Goal: Information Seeking & Learning: Learn about a topic

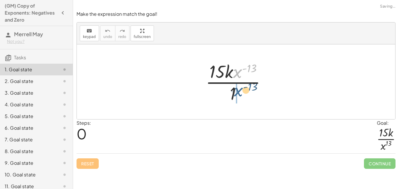
drag, startPoint x: 239, startPoint y: 75, endPoint x: 240, endPoint y: 95, distance: 19.6
click at [240, 95] on div at bounding box center [237, 81] width 71 height 45
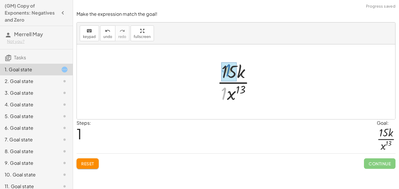
drag, startPoint x: 222, startPoint y: 93, endPoint x: 226, endPoint y: 70, distance: 23.5
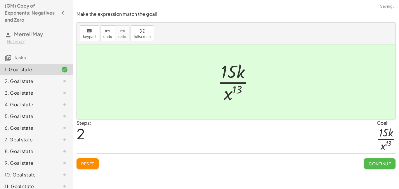
click at [381, 167] on button "Continue" at bounding box center [380, 163] width 32 height 11
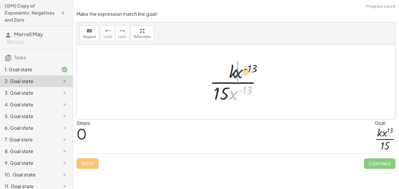
drag, startPoint x: 237, startPoint y: 96, endPoint x: 242, endPoint y: 72, distance: 24.6
click at [242, 72] on div at bounding box center [238, 81] width 62 height 45
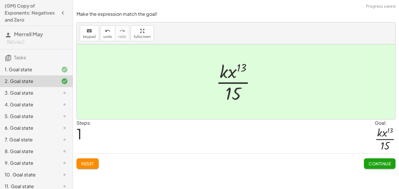
click at [370, 161] on span "Continue" at bounding box center [379, 163] width 22 height 5
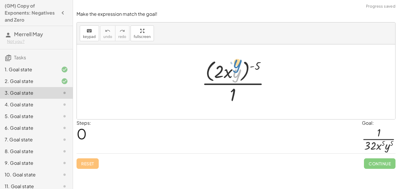
drag, startPoint x: 233, startPoint y: 73, endPoint x: 233, endPoint y: 66, distance: 6.4
click at [233, 66] on div at bounding box center [238, 82] width 78 height 48
click at [256, 64] on div at bounding box center [238, 82] width 78 height 48
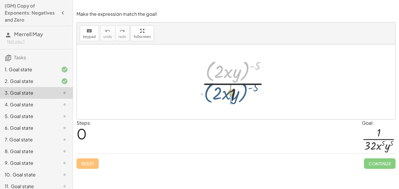
drag, startPoint x: 248, startPoint y: 67, endPoint x: 247, endPoint y: 92, distance: 24.6
click at [247, 92] on div at bounding box center [238, 82] width 78 height 48
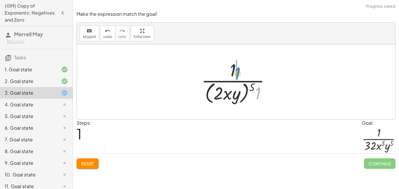
drag, startPoint x: 259, startPoint y: 95, endPoint x: 235, endPoint y: 71, distance: 34.5
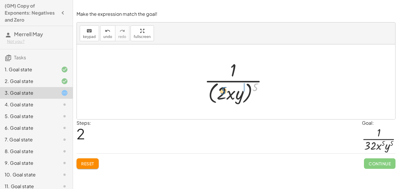
drag, startPoint x: 255, startPoint y: 88, endPoint x: 223, endPoint y: 92, distance: 32.4
click at [223, 92] on div at bounding box center [238, 82] width 74 height 48
click at [221, 90] on div at bounding box center [237, 81] width 67 height 45
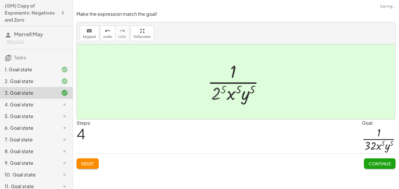
click at [221, 90] on div at bounding box center [238, 81] width 72 height 45
click at [373, 158] on button "Continue" at bounding box center [380, 163] width 32 height 11
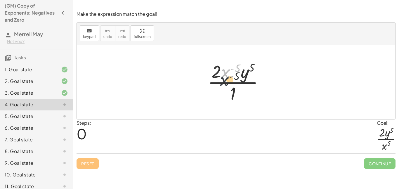
drag, startPoint x: 227, startPoint y: 74, endPoint x: 225, endPoint y: 85, distance: 11.2
click at [225, 85] on div at bounding box center [238, 81] width 67 height 45
drag, startPoint x: 228, startPoint y: 77, endPoint x: 232, endPoint y: 97, distance: 20.3
click at [232, 97] on div at bounding box center [238, 81] width 67 height 45
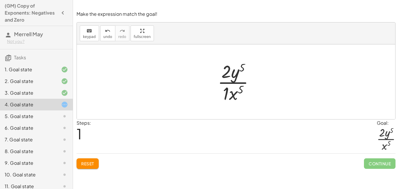
click at [229, 91] on div at bounding box center [237, 81] width 47 height 45
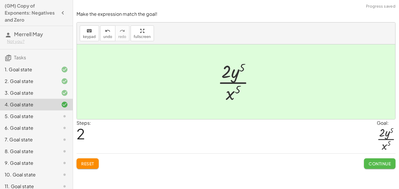
click at [384, 165] on span "Continue" at bounding box center [379, 163] width 22 height 5
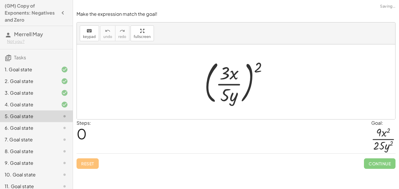
click at [250, 74] on div at bounding box center [238, 81] width 74 height 48
click at [232, 84] on div at bounding box center [238, 81] width 74 height 48
click at [255, 67] on div at bounding box center [238, 81] width 74 height 48
click at [257, 68] on div at bounding box center [238, 81] width 74 height 48
drag, startPoint x: 257, startPoint y: 69, endPoint x: 221, endPoint y: 77, distance: 37.0
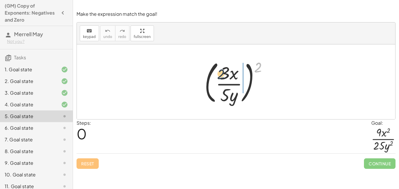
click at [221, 77] on div at bounding box center [238, 81] width 74 height 48
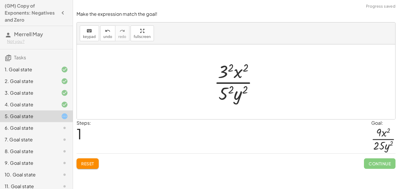
click at [222, 91] on div at bounding box center [238, 81] width 54 height 45
click at [225, 72] on div at bounding box center [237, 81] width 57 height 45
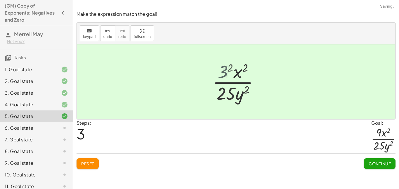
click at [225, 72] on div at bounding box center [237, 81] width 57 height 45
click at [372, 162] on span "Continue" at bounding box center [379, 163] width 22 height 5
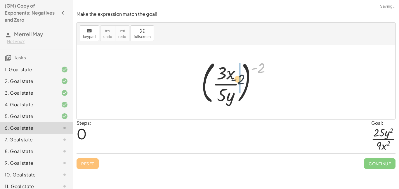
drag, startPoint x: 257, startPoint y: 63, endPoint x: 236, endPoint y: 74, distance: 24.3
click at [236, 74] on div at bounding box center [238, 81] width 80 height 48
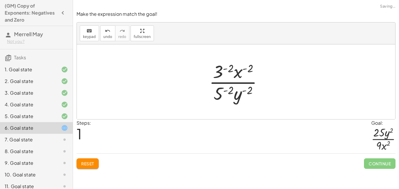
click at [218, 90] on div at bounding box center [238, 81] width 64 height 45
click at [218, 76] on div at bounding box center [238, 81] width 74 height 45
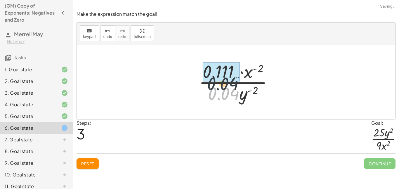
drag, startPoint x: 223, startPoint y: 92, endPoint x: 221, endPoint y: 76, distance: 15.6
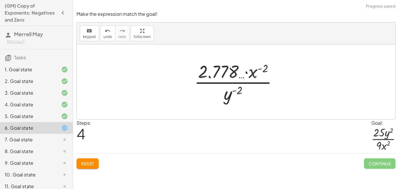
click at [82, 164] on span "Reset" at bounding box center [87, 163] width 13 height 5
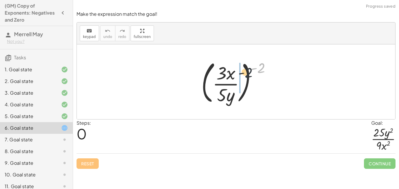
drag, startPoint x: 260, startPoint y: 71, endPoint x: 236, endPoint y: 78, distance: 25.2
click at [236, 78] on div at bounding box center [238, 81] width 80 height 48
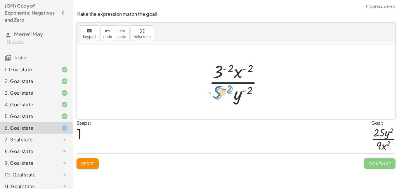
click at [215, 95] on div at bounding box center [238, 81] width 64 height 45
drag, startPoint x: 237, startPoint y: 101, endPoint x: 244, endPoint y: 79, distance: 22.9
click at [244, 79] on div at bounding box center [238, 81] width 64 height 45
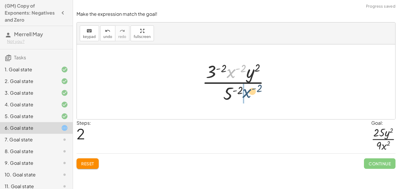
drag, startPoint x: 231, startPoint y: 74, endPoint x: 247, endPoint y: 94, distance: 26.0
click at [247, 94] on div at bounding box center [238, 81] width 78 height 45
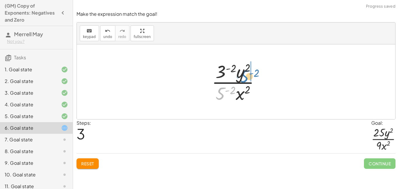
drag, startPoint x: 221, startPoint y: 95, endPoint x: 245, endPoint y: 77, distance: 29.7
click at [245, 77] on div at bounding box center [238, 81] width 58 height 45
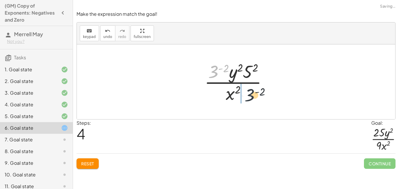
drag, startPoint x: 214, startPoint y: 72, endPoint x: 256, endPoint y: 100, distance: 50.7
click at [256, 100] on div at bounding box center [237, 81] width 73 height 45
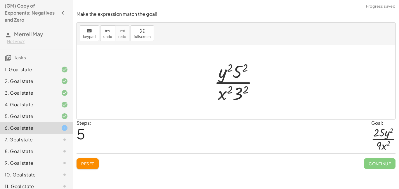
click at [236, 71] on div at bounding box center [238, 81] width 54 height 45
click at [240, 88] on div at bounding box center [237, 81] width 57 height 45
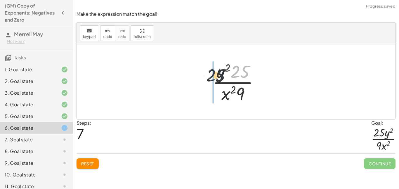
drag, startPoint x: 240, startPoint y: 73, endPoint x: 212, endPoint y: 76, distance: 28.0
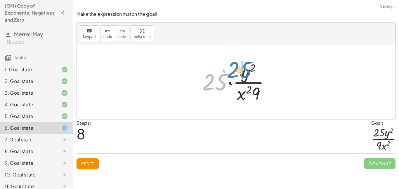
drag, startPoint x: 213, startPoint y: 88, endPoint x: 239, endPoint y: 76, distance: 28.1
click at [239, 76] on div at bounding box center [238, 81] width 78 height 45
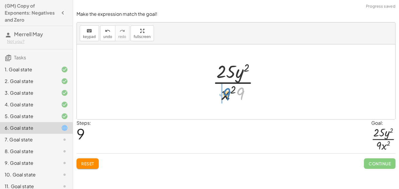
drag, startPoint x: 241, startPoint y: 93, endPoint x: 226, endPoint y: 94, distance: 14.6
click at [226, 94] on div at bounding box center [237, 81] width 57 height 45
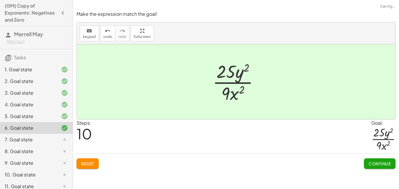
click at [382, 167] on button "Continue" at bounding box center [380, 163] width 32 height 11
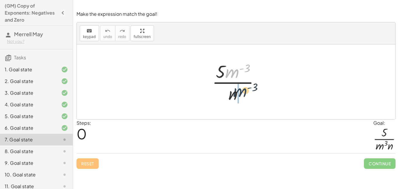
drag, startPoint x: 233, startPoint y: 72, endPoint x: 242, endPoint y: 94, distance: 23.7
click at [242, 94] on div at bounding box center [238, 81] width 58 height 45
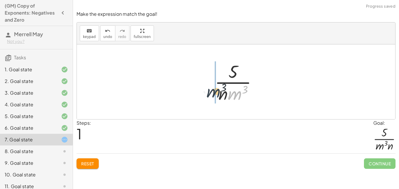
drag, startPoint x: 238, startPoint y: 95, endPoint x: 216, endPoint y: 93, distance: 22.0
click at [216, 93] on div at bounding box center [238, 81] width 53 height 45
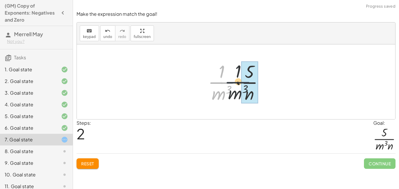
drag, startPoint x: 214, startPoint y: 82, endPoint x: 235, endPoint y: 82, distance: 20.1
click at [235, 82] on div at bounding box center [238, 81] width 66 height 45
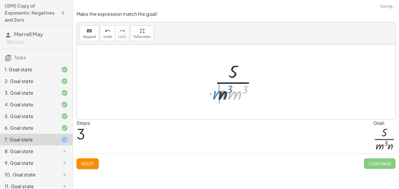
drag, startPoint x: 236, startPoint y: 96, endPoint x: 221, endPoint y: 96, distance: 14.9
click at [221, 96] on div at bounding box center [238, 81] width 53 height 45
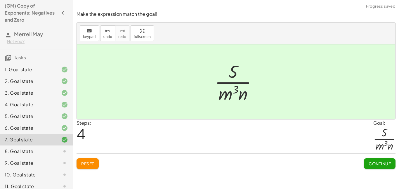
click at [373, 166] on span "Continue" at bounding box center [379, 163] width 22 height 5
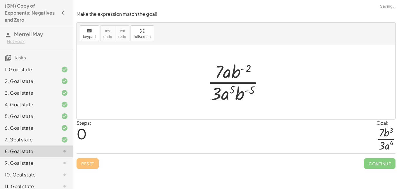
click at [241, 94] on div at bounding box center [237, 81] width 67 height 45
drag, startPoint x: 241, startPoint y: 94, endPoint x: 231, endPoint y: 67, distance: 28.5
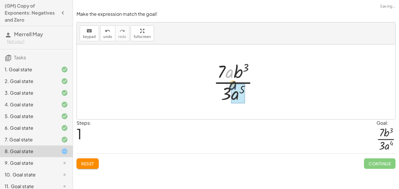
drag, startPoint x: 228, startPoint y: 74, endPoint x: 232, endPoint y: 92, distance: 18.2
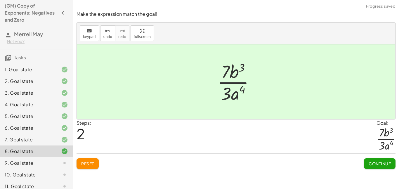
click at [371, 159] on button "Continue" at bounding box center [380, 163] width 32 height 11
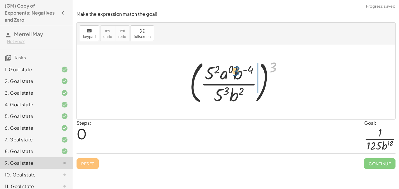
drag, startPoint x: 273, startPoint y: 66, endPoint x: 236, endPoint y: 70, distance: 37.2
click at [236, 70] on div at bounding box center [237, 81] width 103 height 48
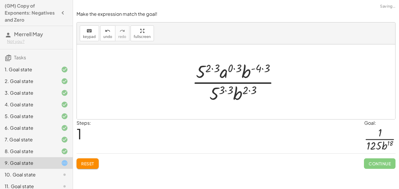
click at [236, 69] on div at bounding box center [237, 81] width 97 height 45
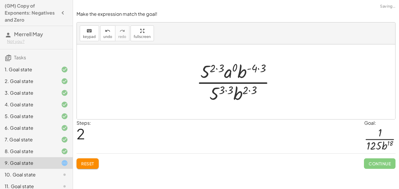
click at [229, 74] on div at bounding box center [237, 81] width 89 height 45
click at [219, 71] on div at bounding box center [238, 81] width 86 height 45
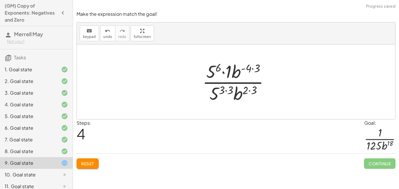
click at [254, 69] on div at bounding box center [237, 81] width 77 height 45
click at [251, 89] on div at bounding box center [238, 81] width 72 height 45
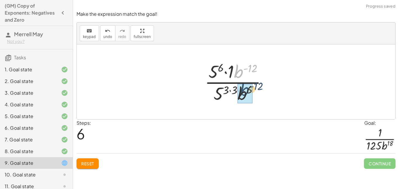
drag, startPoint x: 241, startPoint y: 74, endPoint x: 247, endPoint y: 92, distance: 18.7
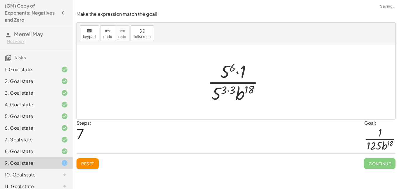
click at [228, 90] on div at bounding box center [238, 81] width 67 height 45
click at [223, 92] on div at bounding box center [237, 81] width 57 height 45
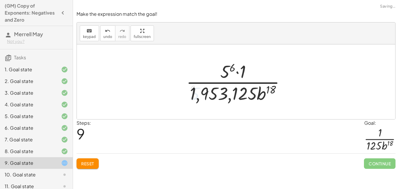
click at [226, 76] on div at bounding box center [238, 81] width 110 height 45
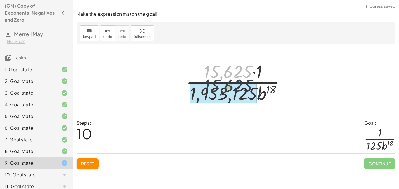
drag, startPoint x: 225, startPoint y: 74, endPoint x: 226, endPoint y: 89, distance: 15.2
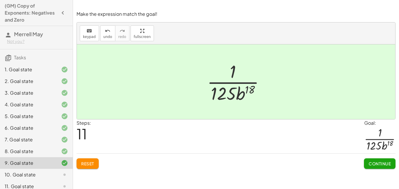
click at [363, 153] on div "Reset Continue" at bounding box center [235, 160] width 319 height 15
click at [375, 164] on span "Continue" at bounding box center [379, 163] width 22 height 5
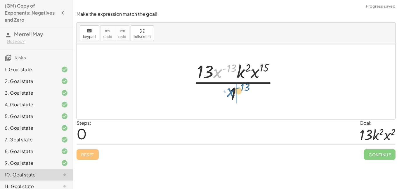
drag, startPoint x: 217, startPoint y: 71, endPoint x: 233, endPoint y: 92, distance: 26.8
click at [233, 92] on div at bounding box center [237, 81] width 95 height 45
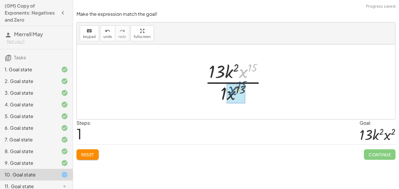
drag, startPoint x: 242, startPoint y: 79, endPoint x: 231, endPoint y: 97, distance: 21.5
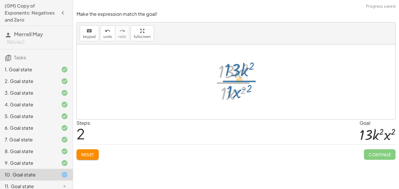
drag, startPoint x: 232, startPoint y: 88, endPoint x: 235, endPoint y: 92, distance: 5.5
click at [235, 92] on div at bounding box center [238, 81] width 54 height 45
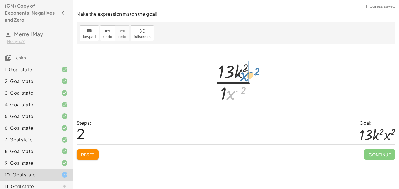
drag, startPoint x: 232, startPoint y: 97, endPoint x: 247, endPoint y: 76, distance: 24.9
click at [247, 76] on div at bounding box center [238, 81] width 54 height 45
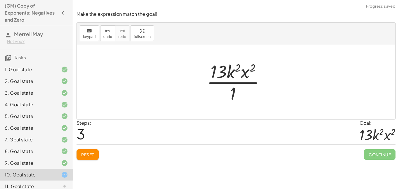
click at [231, 96] on div at bounding box center [238, 81] width 69 height 45
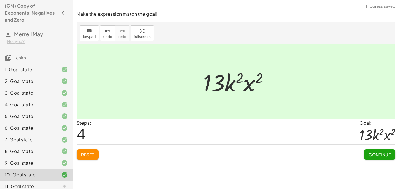
click at [383, 156] on span "Continue" at bounding box center [379, 154] width 22 height 5
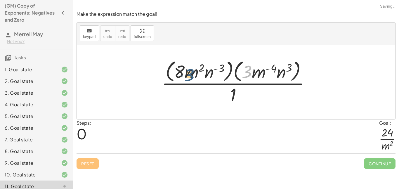
drag, startPoint x: 245, startPoint y: 69, endPoint x: 186, endPoint y: 72, distance: 58.4
click at [186, 72] on div at bounding box center [238, 82] width 158 height 48
drag, startPoint x: 264, startPoint y: 71, endPoint x: 253, endPoint y: 92, distance: 23.6
click at [253, 92] on div at bounding box center [238, 82] width 158 height 48
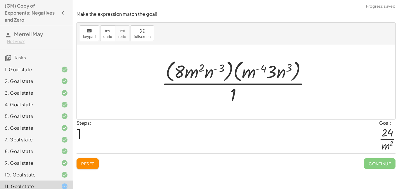
click at [240, 78] on div at bounding box center [238, 82] width 158 height 48
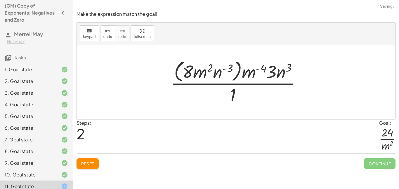
click at [221, 73] on div at bounding box center [237, 82] width 141 height 48
click at [230, 77] on div at bounding box center [237, 82] width 141 height 48
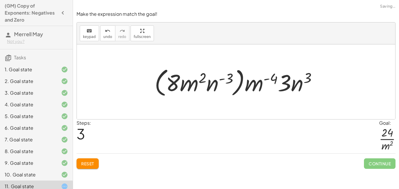
click at [240, 81] on div at bounding box center [237, 82] width 173 height 34
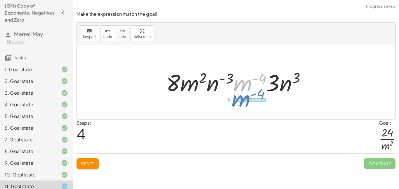
drag, startPoint x: 245, startPoint y: 88, endPoint x: 244, endPoint y: 103, distance: 15.0
click at [244, 103] on div "· ( · 8 · m 2 · n ( - 3 ) ) · ( · 3 · m ( - 4 ) · n 3 ) · 1 · ( · 8 · m 2 · n (…" at bounding box center [236, 81] width 318 height 75
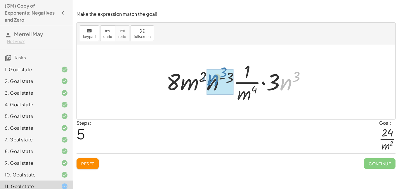
drag, startPoint x: 280, startPoint y: 87, endPoint x: 209, endPoint y: 83, distance: 71.3
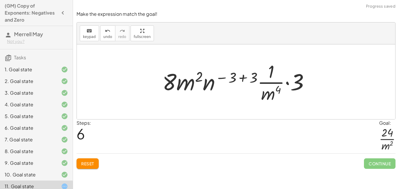
click at [229, 80] on div at bounding box center [237, 81] width 157 height 45
click at [232, 81] on div at bounding box center [237, 81] width 157 height 45
click at [238, 79] on div at bounding box center [237, 81] width 157 height 45
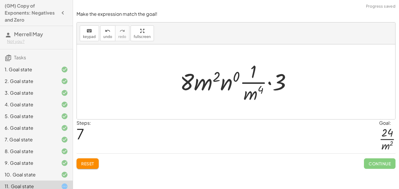
click at [228, 85] on div at bounding box center [238, 81] width 122 height 45
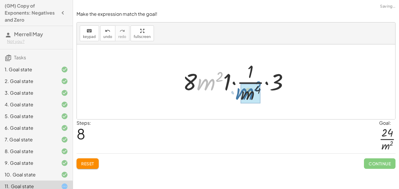
drag, startPoint x: 208, startPoint y: 85, endPoint x: 247, endPoint y: 95, distance: 39.6
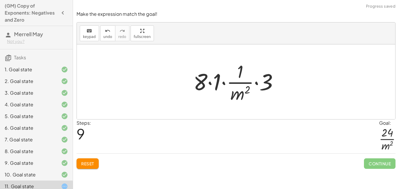
click at [218, 83] on div at bounding box center [237, 81] width 95 height 45
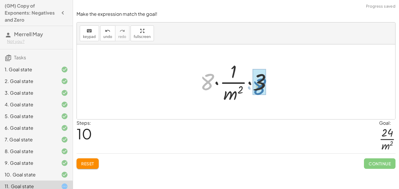
drag, startPoint x: 208, startPoint y: 81, endPoint x: 260, endPoint y: 85, distance: 52.1
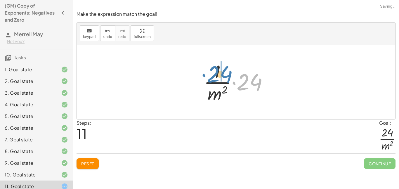
drag, startPoint x: 256, startPoint y: 84, endPoint x: 223, endPoint y: 75, distance: 33.6
click at [223, 75] on div at bounding box center [238, 81] width 75 height 45
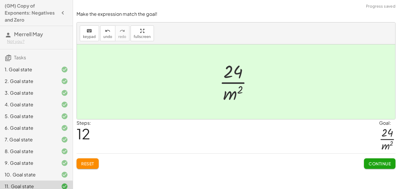
click at [379, 165] on span "Continue" at bounding box center [379, 163] width 22 height 5
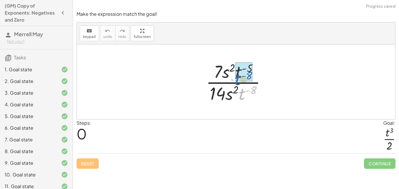
drag, startPoint x: 245, startPoint y: 93, endPoint x: 241, endPoint y: 78, distance: 15.5
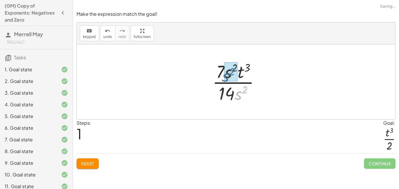
drag, startPoint x: 239, startPoint y: 90, endPoint x: 226, endPoint y: 72, distance: 22.4
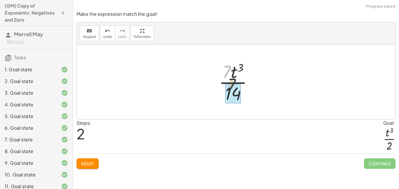
drag, startPoint x: 226, startPoint y: 74, endPoint x: 231, endPoint y: 89, distance: 16.5
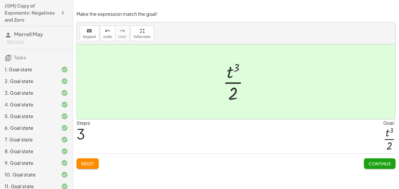
click at [374, 165] on span "Continue" at bounding box center [379, 163] width 22 height 5
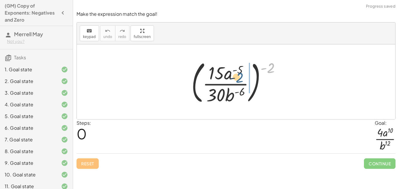
drag, startPoint x: 271, startPoint y: 72, endPoint x: 235, endPoint y: 83, distance: 37.6
click at [235, 83] on div at bounding box center [237, 81] width 99 height 48
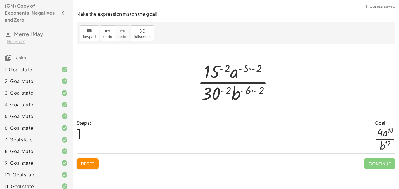
click at [251, 69] on div at bounding box center [238, 81] width 86 height 45
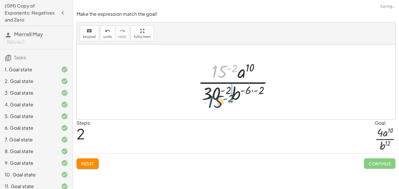
drag, startPoint x: 225, startPoint y: 71, endPoint x: 221, endPoint y: 102, distance: 30.9
click at [221, 102] on div at bounding box center [238, 81] width 86 height 45
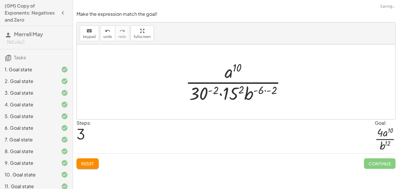
click at [212, 93] on div at bounding box center [237, 81] width 111 height 45
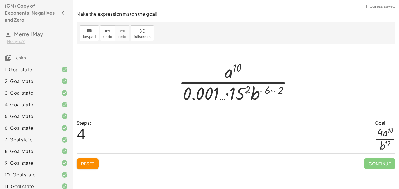
click at [97, 161] on button "Reset" at bounding box center [87, 163] width 22 height 11
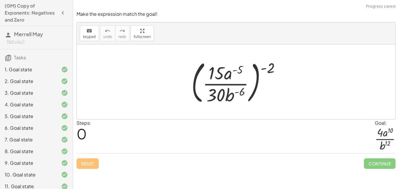
click at [278, 73] on div at bounding box center [237, 81] width 99 height 48
drag, startPoint x: 276, startPoint y: 73, endPoint x: 238, endPoint y: 81, distance: 38.5
click at [238, 81] on div at bounding box center [237, 81] width 99 height 48
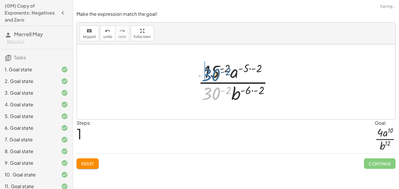
drag, startPoint x: 218, startPoint y: 95, endPoint x: 217, endPoint y: 76, distance: 19.0
click at [217, 76] on div at bounding box center [238, 81] width 86 height 45
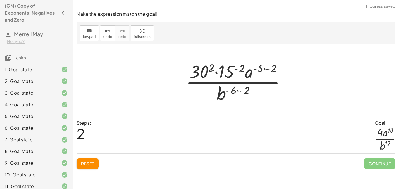
drag, startPoint x: 227, startPoint y: 71, endPoint x: 205, endPoint y: 85, distance: 25.5
click at [205, 85] on div at bounding box center [238, 81] width 110 height 45
drag, startPoint x: 239, startPoint y: 69, endPoint x: 218, endPoint y: 96, distance: 33.7
click at [218, 96] on div at bounding box center [238, 81] width 110 height 45
drag, startPoint x: 223, startPoint y: 72, endPoint x: 206, endPoint y: 90, distance: 24.8
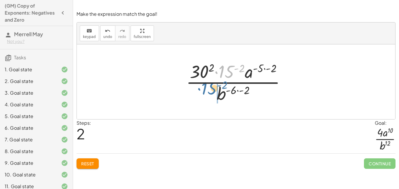
click at [206, 90] on div at bounding box center [238, 81] width 110 height 45
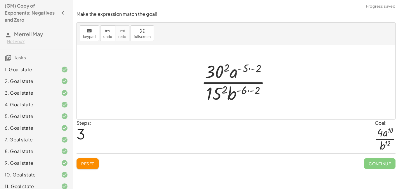
click at [234, 89] on div at bounding box center [238, 81] width 80 height 45
click at [233, 95] on div at bounding box center [238, 81] width 80 height 45
click at [243, 87] on div at bounding box center [238, 81] width 80 height 45
click at [243, 90] on div at bounding box center [238, 81] width 80 height 45
click at [249, 90] on div at bounding box center [238, 81] width 80 height 45
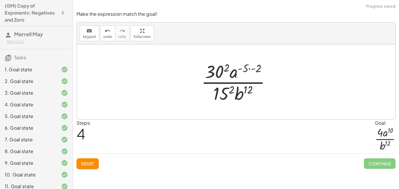
click at [250, 73] on div at bounding box center [238, 81] width 80 height 45
click at [226, 91] on div at bounding box center [237, 81] width 65 height 45
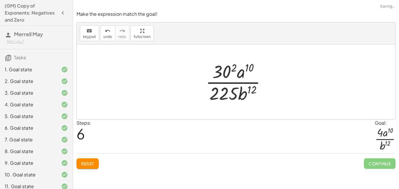
click at [223, 71] on div at bounding box center [237, 81] width 71 height 45
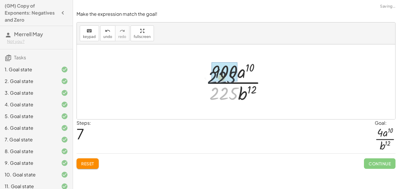
drag, startPoint x: 225, startPoint y: 88, endPoint x: 223, endPoint y: 68, distance: 19.9
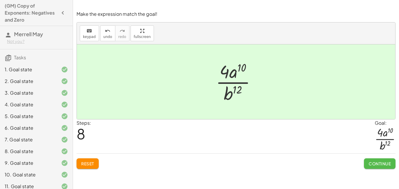
click at [376, 163] on span "Continue" at bounding box center [379, 163] width 22 height 5
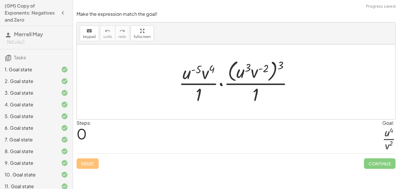
click at [269, 70] on div at bounding box center [238, 82] width 125 height 48
click at [268, 70] on div at bounding box center [238, 82] width 125 height 48
click at [277, 66] on div at bounding box center [238, 82] width 125 height 48
click at [280, 66] on div at bounding box center [238, 82] width 125 height 48
drag, startPoint x: 280, startPoint y: 66, endPoint x: 264, endPoint y: 70, distance: 16.5
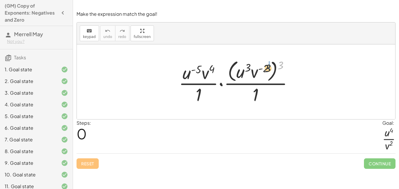
click at [264, 70] on div at bounding box center [238, 82] width 125 height 48
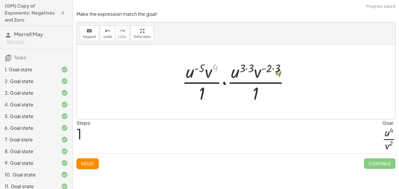
drag, startPoint x: 215, startPoint y: 68, endPoint x: 278, endPoint y: 71, distance: 63.1
click at [278, 71] on div at bounding box center [238, 81] width 118 height 45
drag, startPoint x: 208, startPoint y: 74, endPoint x: 266, endPoint y: 75, distance: 58.4
click at [266, 75] on div at bounding box center [238, 81] width 118 height 45
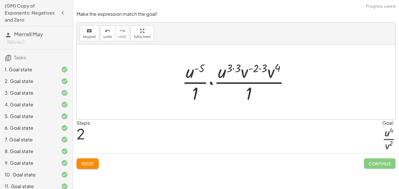
click at [253, 68] on div at bounding box center [238, 81] width 118 height 45
click at [263, 66] on div at bounding box center [238, 81] width 118 height 45
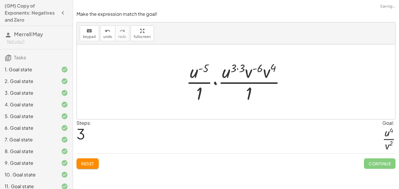
click at [263, 74] on div at bounding box center [238, 81] width 110 height 45
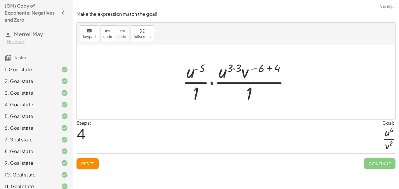
click at [264, 70] on div at bounding box center [237, 81] width 117 height 45
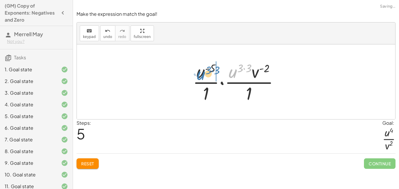
drag, startPoint x: 236, startPoint y: 73, endPoint x: 204, endPoint y: 75, distance: 31.6
click at [204, 75] on div at bounding box center [238, 81] width 97 height 45
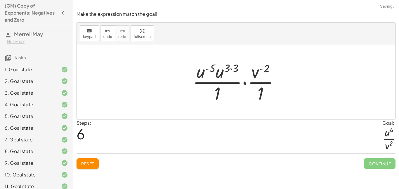
click at [214, 68] on div at bounding box center [238, 81] width 97 height 45
click at [230, 68] on div at bounding box center [238, 81] width 97 height 45
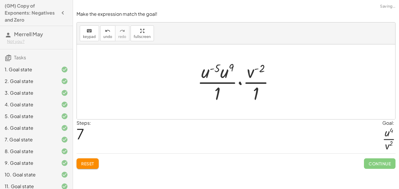
click at [221, 72] on div at bounding box center [237, 81] width 87 height 45
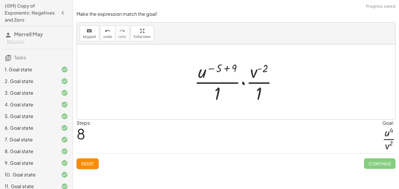
click at [221, 70] on div at bounding box center [238, 81] width 94 height 45
click at [227, 68] on div at bounding box center [238, 81] width 94 height 45
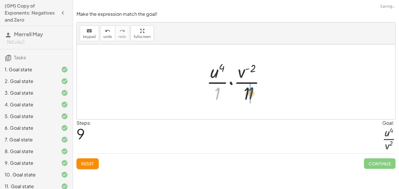
drag, startPoint x: 215, startPoint y: 95, endPoint x: 249, endPoint y: 95, distance: 33.8
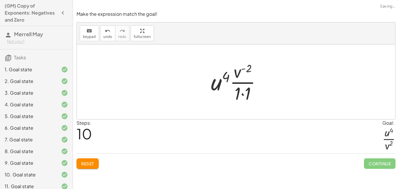
click at [243, 94] on div at bounding box center [238, 81] width 61 height 45
click at [239, 82] on div at bounding box center [238, 81] width 61 height 45
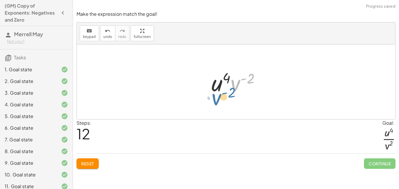
drag, startPoint x: 237, startPoint y: 87, endPoint x: 218, endPoint y: 101, distance: 24.0
click at [218, 101] on div "· · u ( - 5 ) · v 4 · 1 · · ( · u 3 · v ( - 2 ) ) 3 · 1 · · u ( - 5 ) · v 4 · 1…" at bounding box center [236, 81] width 318 height 75
drag, startPoint x: 235, startPoint y: 90, endPoint x: 233, endPoint y: 108, distance: 18.1
click at [233, 108] on div "· · u ( - 5 ) · v 4 · 1 · · ( · u 3 · v ( - 2 ) ) 3 · 1 · · u ( - 5 ) · v 4 · 1…" at bounding box center [236, 81] width 318 height 75
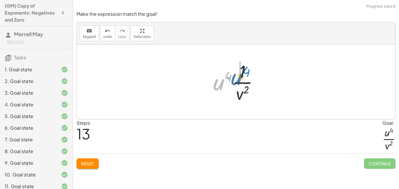
drag, startPoint x: 220, startPoint y: 83, endPoint x: 239, endPoint y: 77, distance: 20.0
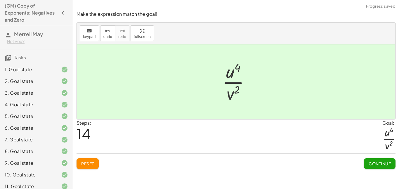
click at [382, 159] on button "Continue" at bounding box center [380, 163] width 32 height 11
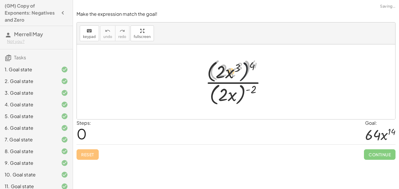
drag, startPoint x: 250, startPoint y: 66, endPoint x: 240, endPoint y: 71, distance: 12.0
click at [240, 71] on div at bounding box center [237, 82] width 71 height 50
drag, startPoint x: 255, startPoint y: 64, endPoint x: 240, endPoint y: 70, distance: 15.7
click at [240, 70] on div at bounding box center [237, 82] width 71 height 50
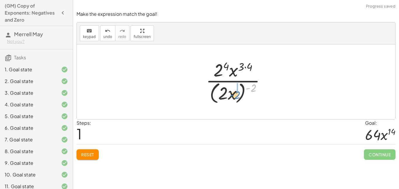
drag, startPoint x: 255, startPoint y: 86, endPoint x: 237, endPoint y: 94, distance: 19.6
click at [237, 94] on div at bounding box center [238, 82] width 70 height 48
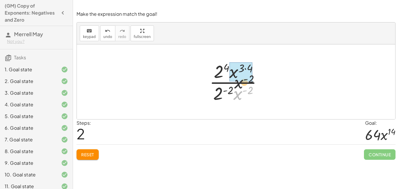
drag, startPoint x: 240, startPoint y: 94, endPoint x: 242, endPoint y: 70, distance: 24.0
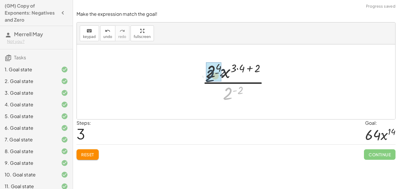
drag, startPoint x: 230, startPoint y: 94, endPoint x: 211, endPoint y: 75, distance: 27.0
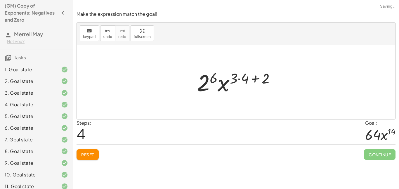
click at [207, 82] on div at bounding box center [238, 82] width 88 height 30
click at [261, 80] on div at bounding box center [238, 82] width 94 height 30
click at [240, 77] on div at bounding box center [238, 82] width 94 height 30
click at [251, 82] on div at bounding box center [237, 82] width 87 height 30
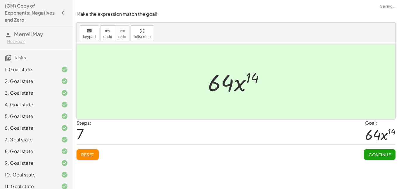
click at [371, 153] on span "Continue" at bounding box center [379, 154] width 22 height 5
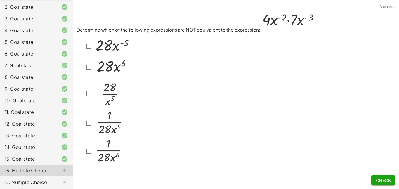
scroll to position [87, 0]
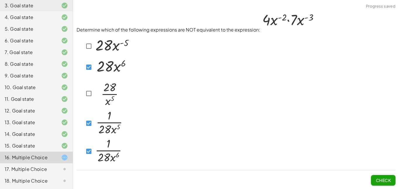
click at [381, 185] on button "Check" at bounding box center [383, 180] width 25 height 11
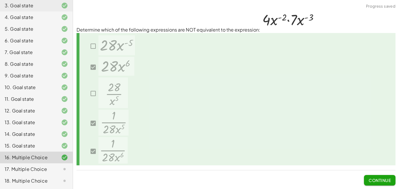
click at [383, 180] on span "Continue" at bounding box center [379, 179] width 22 height 5
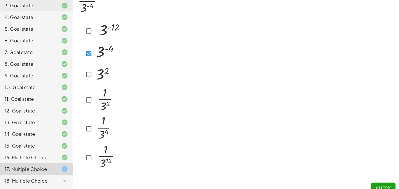
scroll to position [26, 0]
click at [95, 131] on img at bounding box center [104, 127] width 21 height 26
click at [373, 184] on button "Check" at bounding box center [383, 187] width 25 height 11
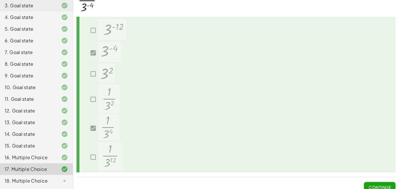
click at [375, 186] on span "Continue" at bounding box center [379, 186] width 22 height 5
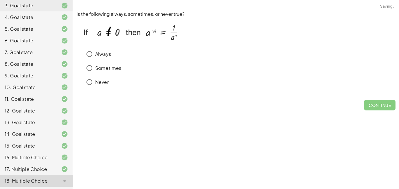
scroll to position [0, 0]
click at [375, 186] on div "Make the expression match the goal! keyboard keypad undo undo redo redo fullscr…" at bounding box center [236, 94] width 326 height 189
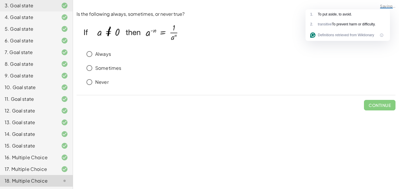
click at [185, 89] on div "Never" at bounding box center [235, 83] width 319 height 14
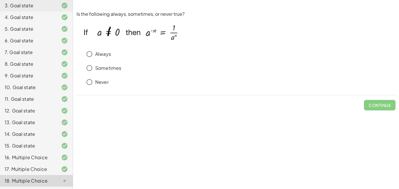
click at [101, 59] on div "Always" at bounding box center [239, 54] width 312 height 12
click at [104, 54] on p "Always" at bounding box center [103, 54] width 16 height 7
click at [387, 104] on span "Check" at bounding box center [382, 104] width 15 height 5
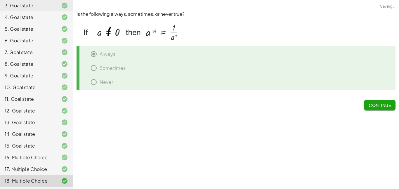
click at [387, 104] on span "Continue" at bounding box center [379, 104] width 22 height 5
